Goal: Information Seeking & Learning: Learn about a topic

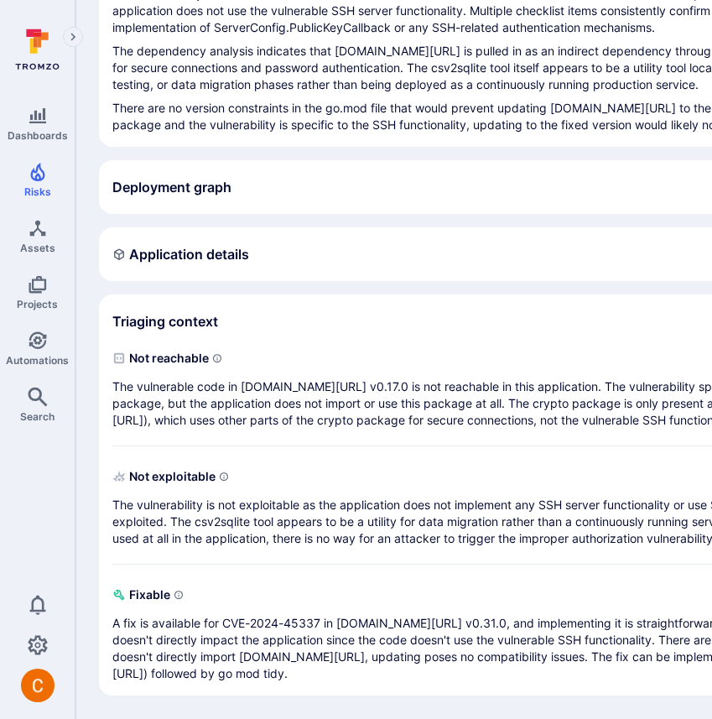
scroll to position [274, 0]
click at [418, 133] on p "There are no version constraints in the go.mod file that would prevent updating…" at bounding box center [641, 117] width 1058 height 34
click at [376, 371] on span "Not reachable" at bounding box center [624, 358] width 1025 height 27
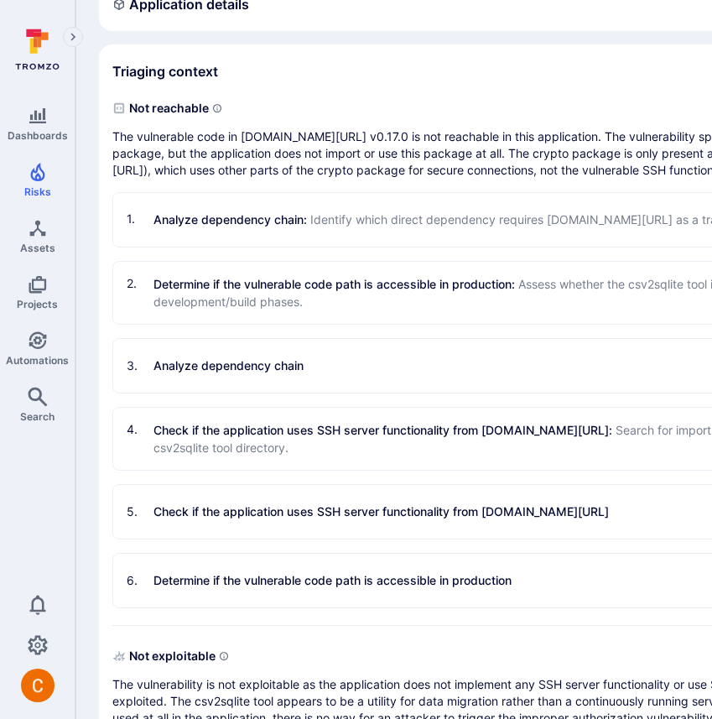
scroll to position [492, 0]
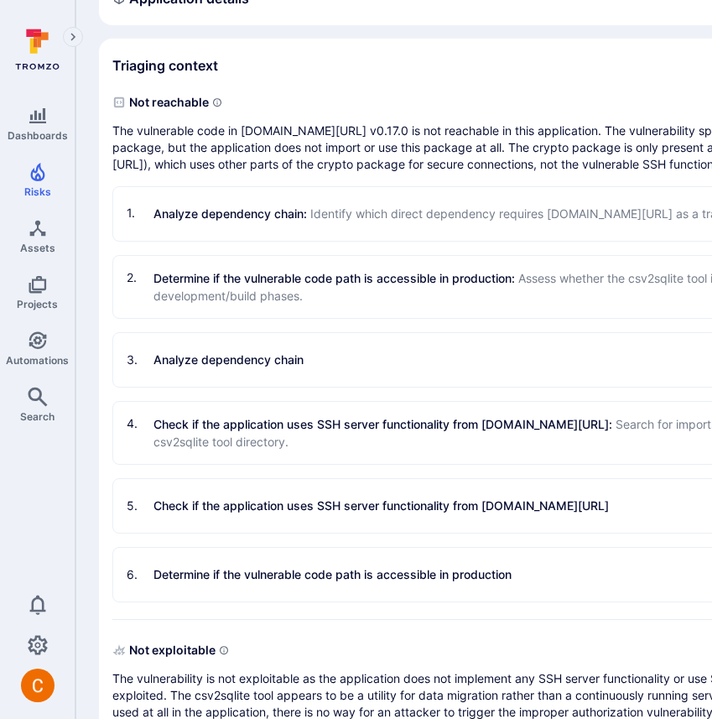
click at [371, 221] on span "Identify which direct dependency requires [DOMAIN_NAME][URL] as a transitive de…" at bounding box center [650, 213] width 681 height 14
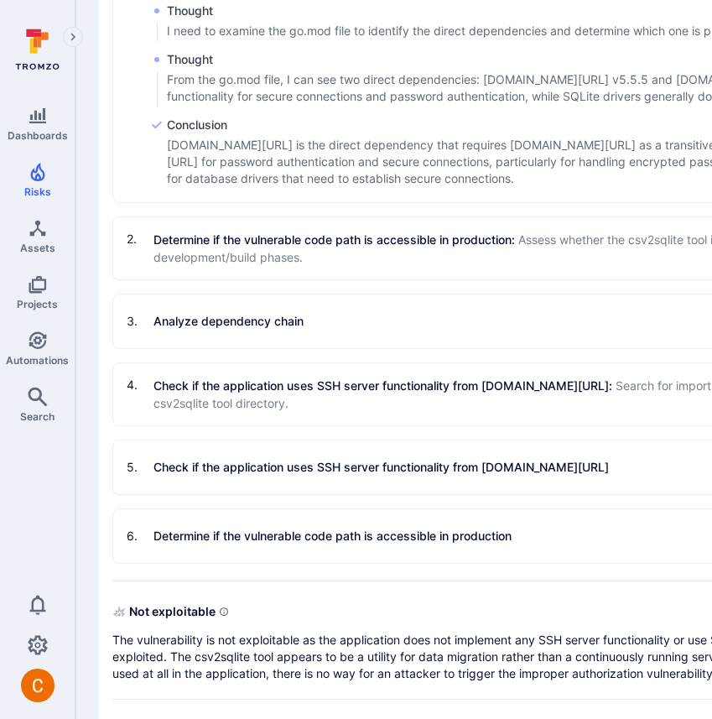
scroll to position [972, 0]
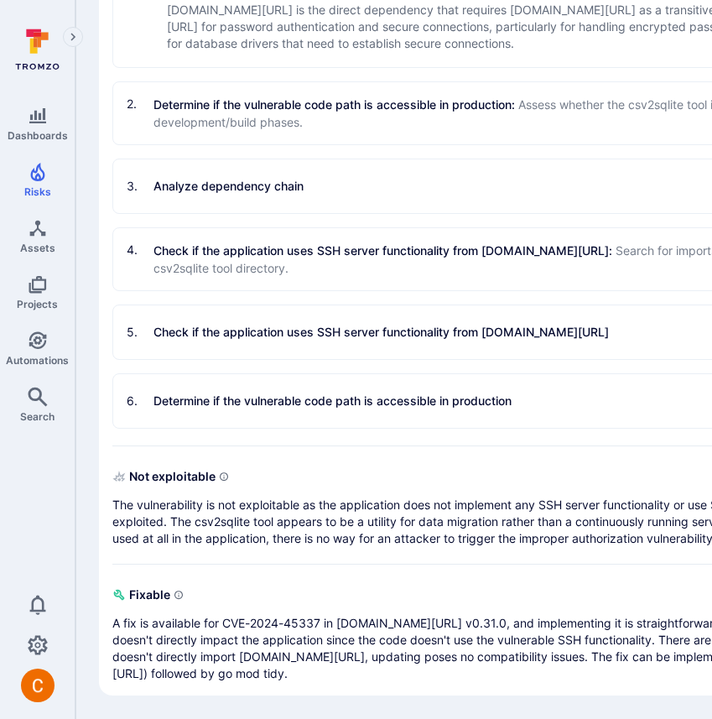
click at [474, 131] on p "Determine if the vulnerable code path is accessible in production : Assess whet…" at bounding box center [637, 113] width 969 height 35
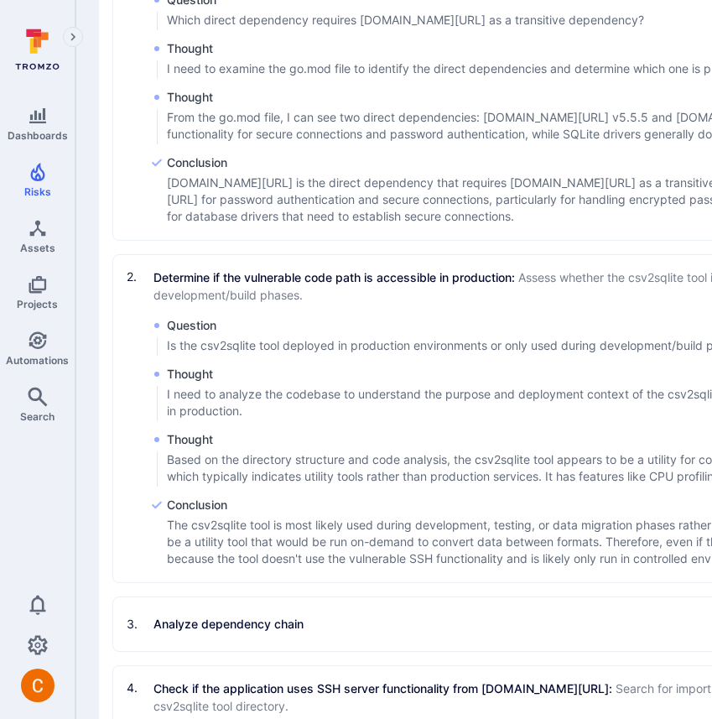
scroll to position [699, 0]
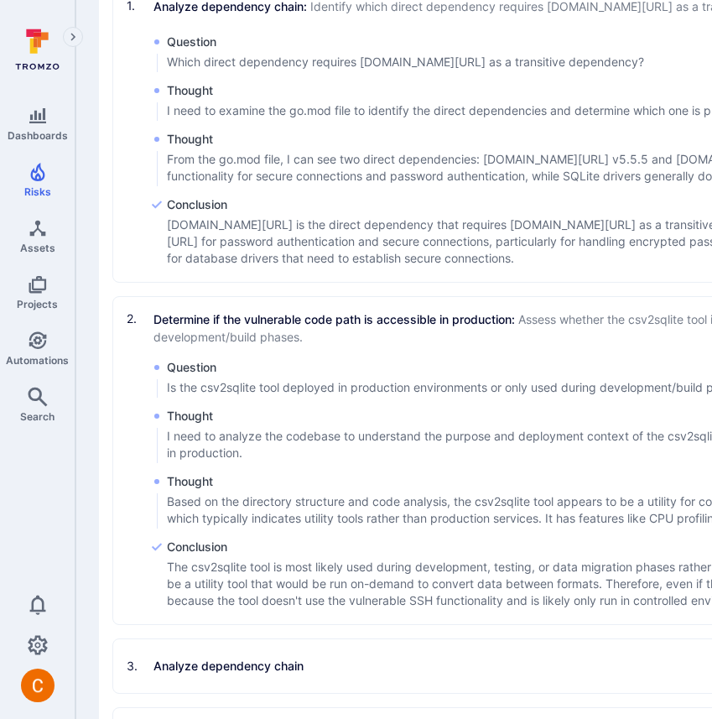
click at [334, 344] on span "Assess whether the csv2sqlite tool is deployed in production environments or on…" at bounding box center [594, 328] width 882 height 32
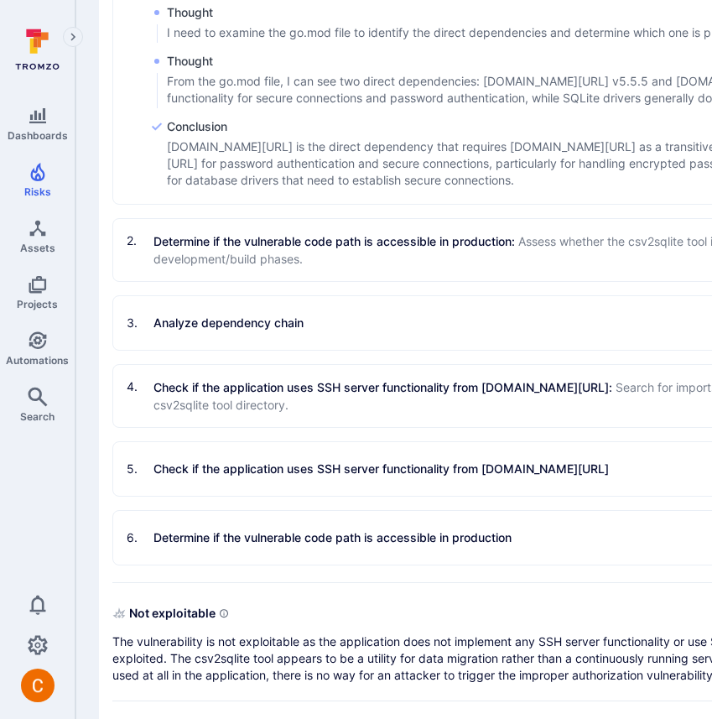
scroll to position [913, 0]
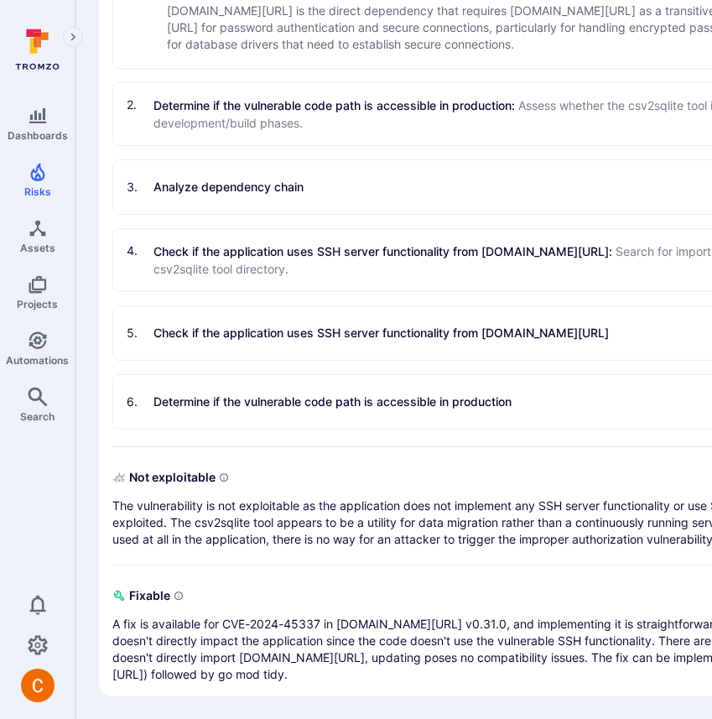
click at [278, 214] on div "3 . Analyze dependency chain" at bounding box center [641, 187] width 1057 height 54
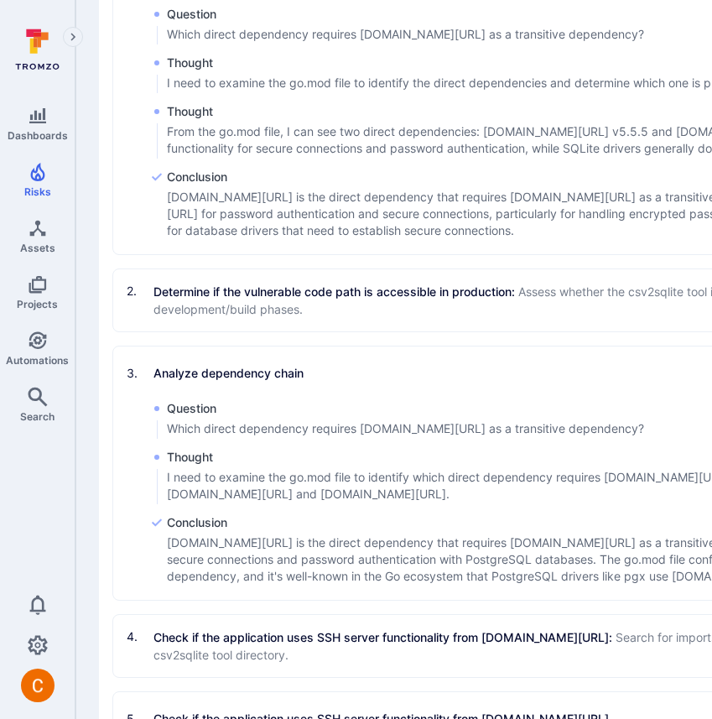
scroll to position [719, 0]
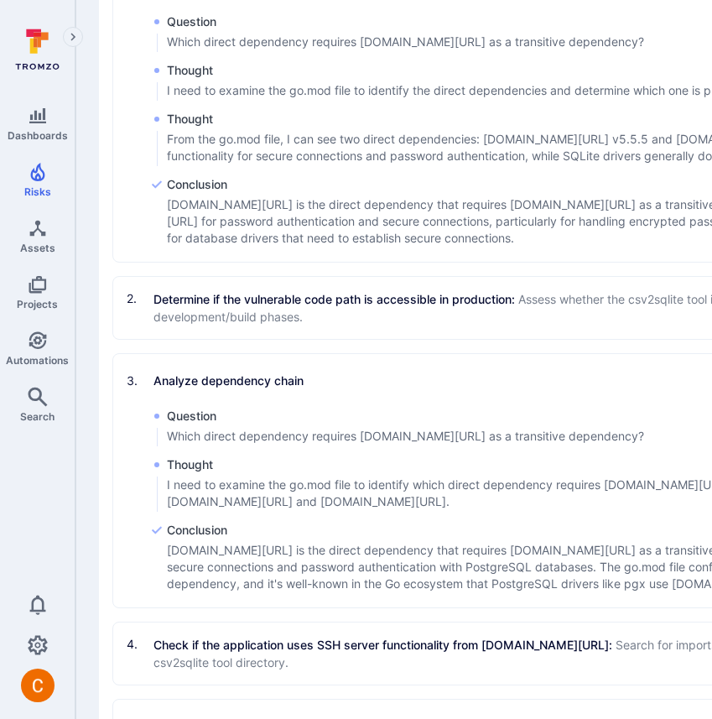
drag, startPoint x: 321, startPoint y: 641, endPoint x: 160, endPoint y: 641, distance: 161.0
click at [159, 394] on div "3 . Analyze dependency chain" at bounding box center [642, 380] width 1030 height 27
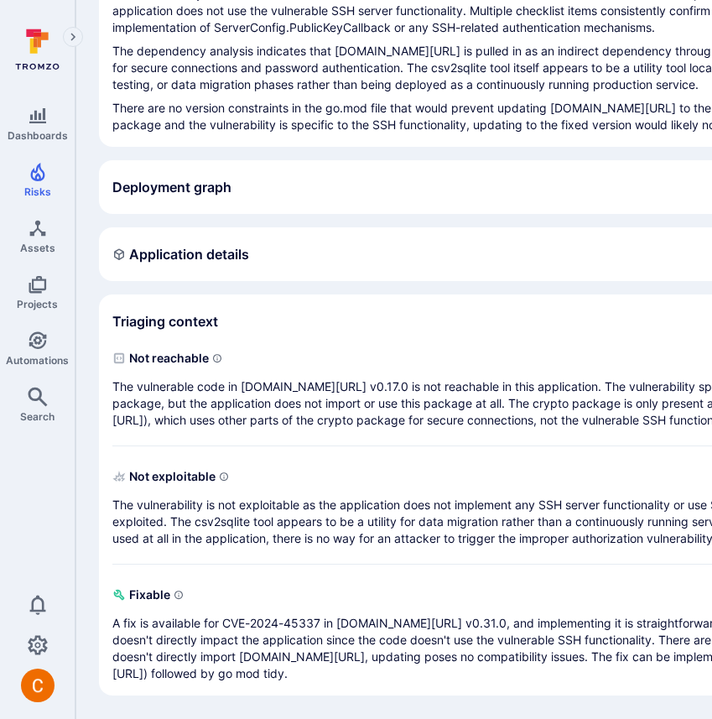
scroll to position [488, 0]
click at [304, 378] on p "The vulnerable code in [DOMAIN_NAME][URL] v0.17.0 is not reachable in this appl…" at bounding box center [624, 403] width 1025 height 50
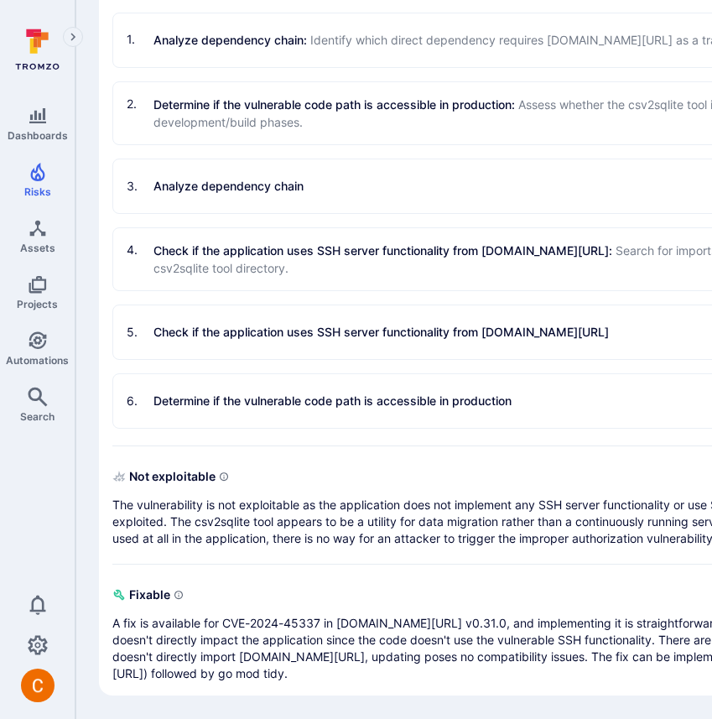
scroll to position [688, 0]
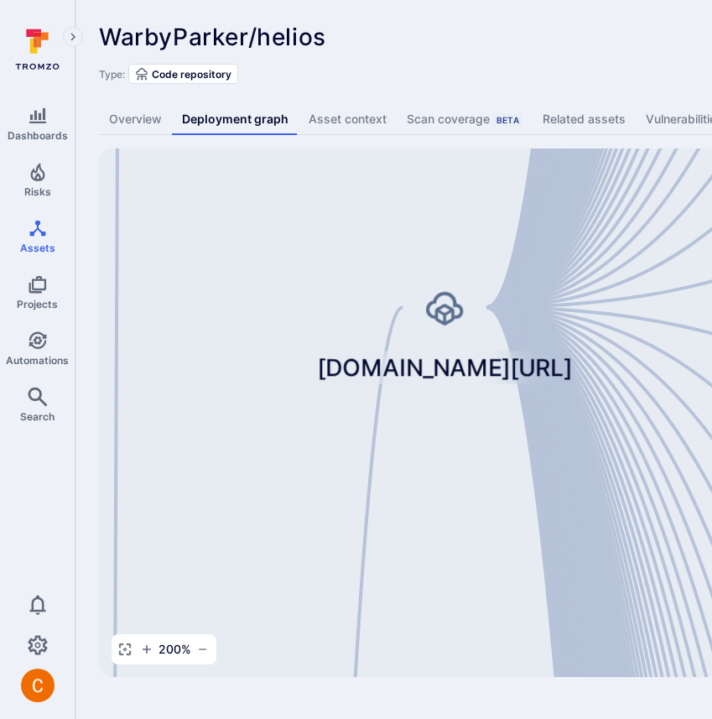
drag, startPoint x: 617, startPoint y: 247, endPoint x: 483, endPoint y: 247, distance: 134.2
click at [483, 247] on div "helios-admin-nginx [DOMAIN_NAME][URL] helios-store-nginx [DOMAIN_NAME][URL] hel…" at bounding box center [645, 412] width 1093 height 528
